Goal: Navigation & Orientation: Go to known website

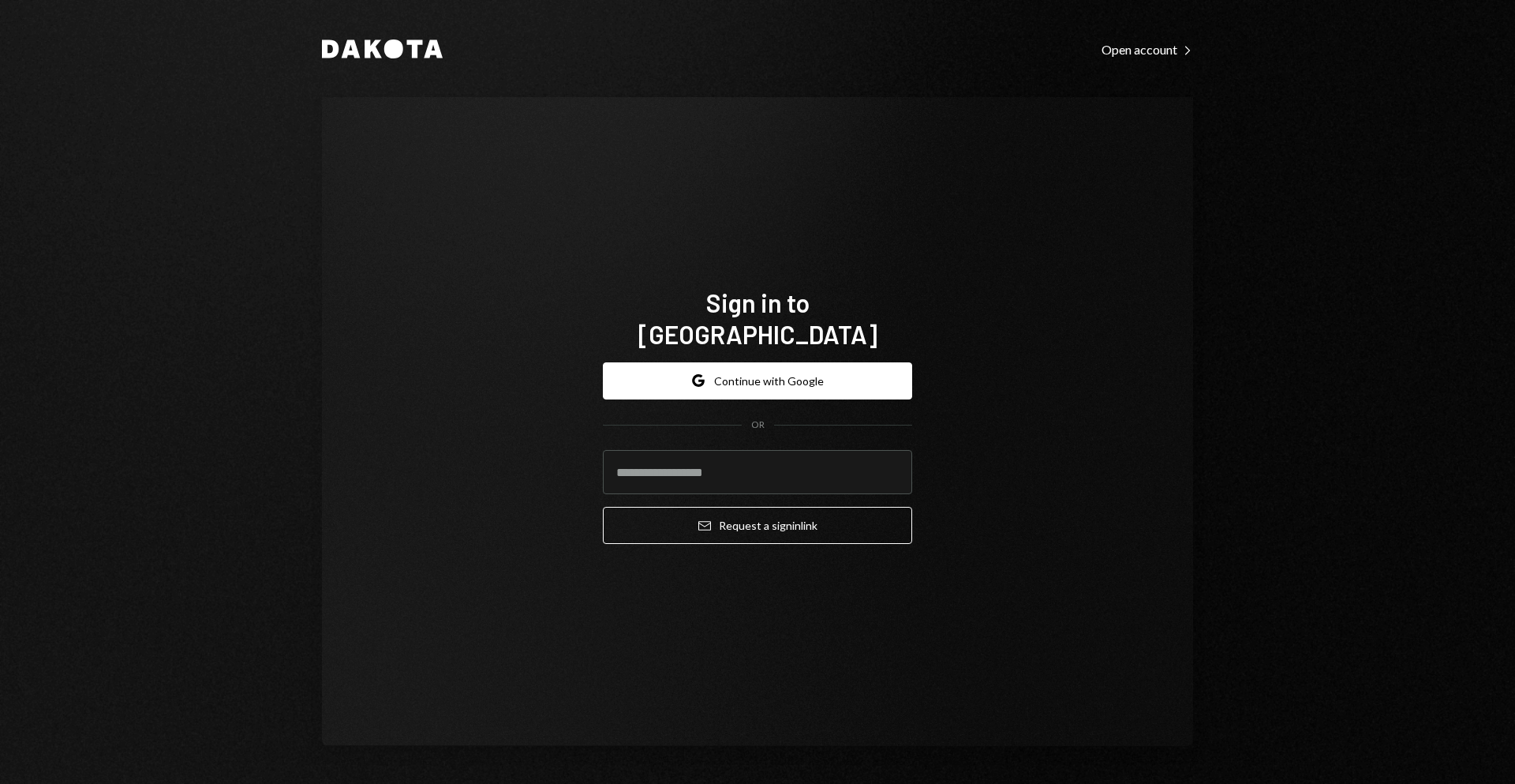
click at [733, 350] on div "Google Continue with Google OR Email Request a sign in link" at bounding box center [757, 453] width 310 height 207
click at [748, 363] on button "Google Continue with Google" at bounding box center [757, 381] width 310 height 37
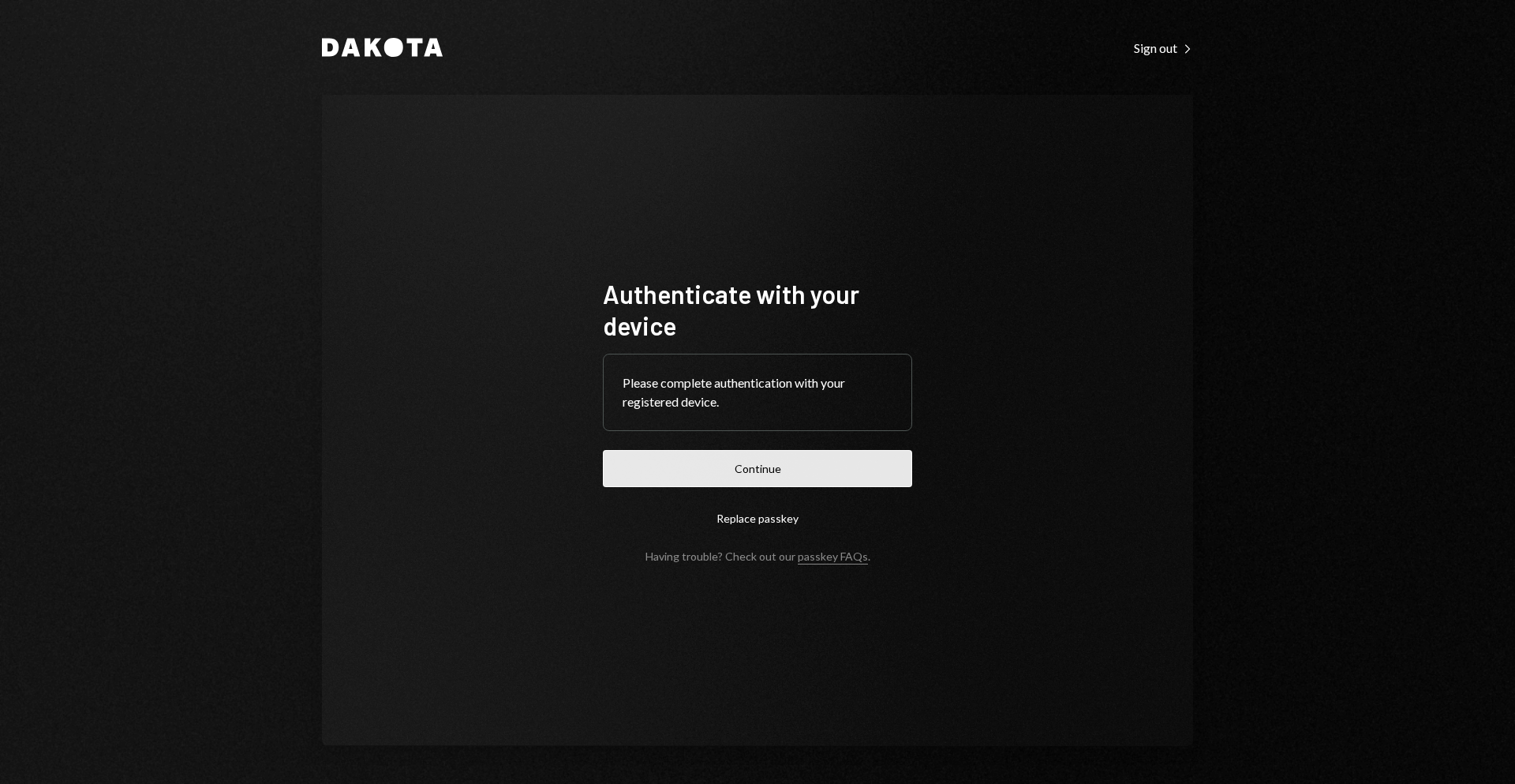
click at [799, 460] on button "Continue" at bounding box center [757, 469] width 310 height 37
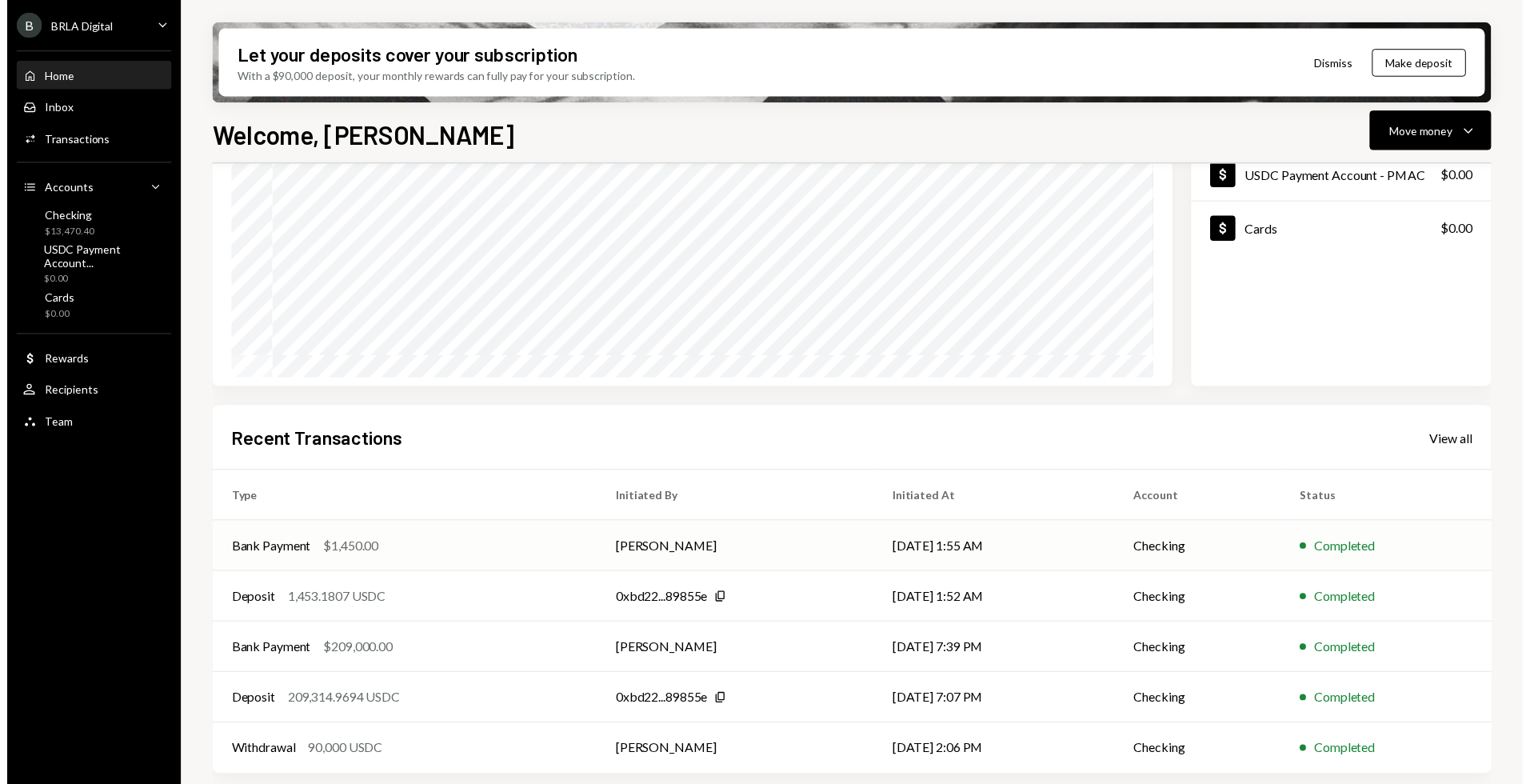
scroll to position [171, 0]
